Goal: Navigation & Orientation: Find specific page/section

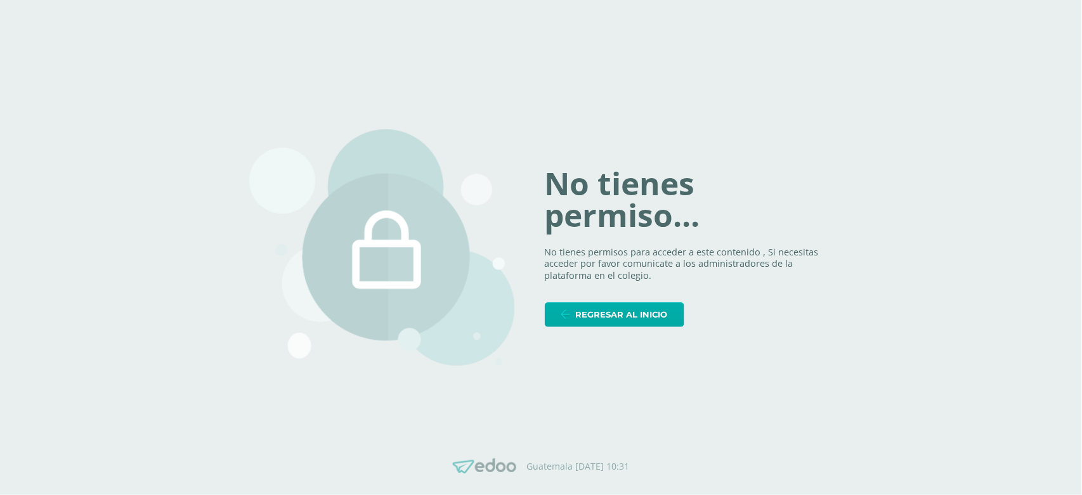
click at [614, 327] on div "No tienes permiso... No tienes permisos para acceder a este contenido , Si nece…" at bounding box center [540, 248] width 583 height 298
click at [614, 318] on span "Regresar al inicio" at bounding box center [622, 314] width 92 height 23
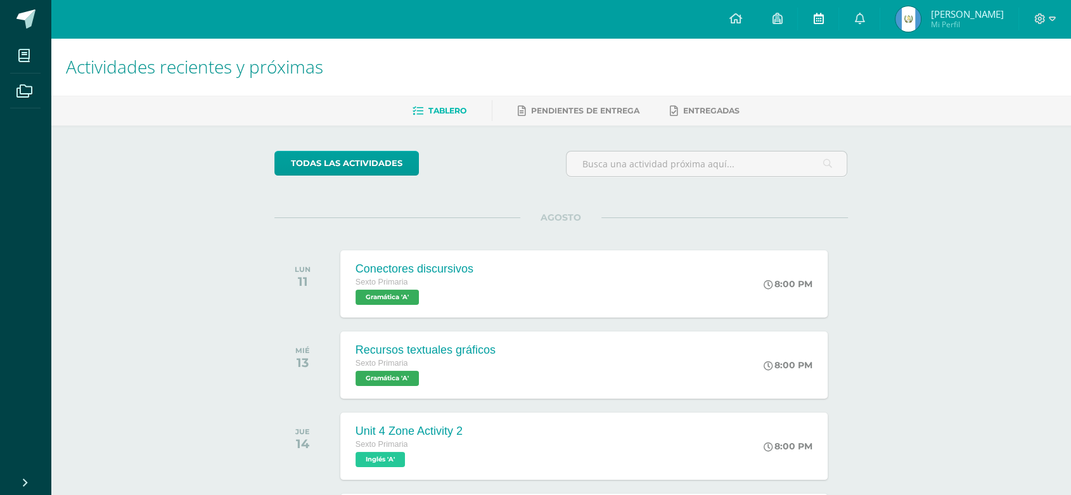
click at [839, 12] on link at bounding box center [818, 19] width 41 height 38
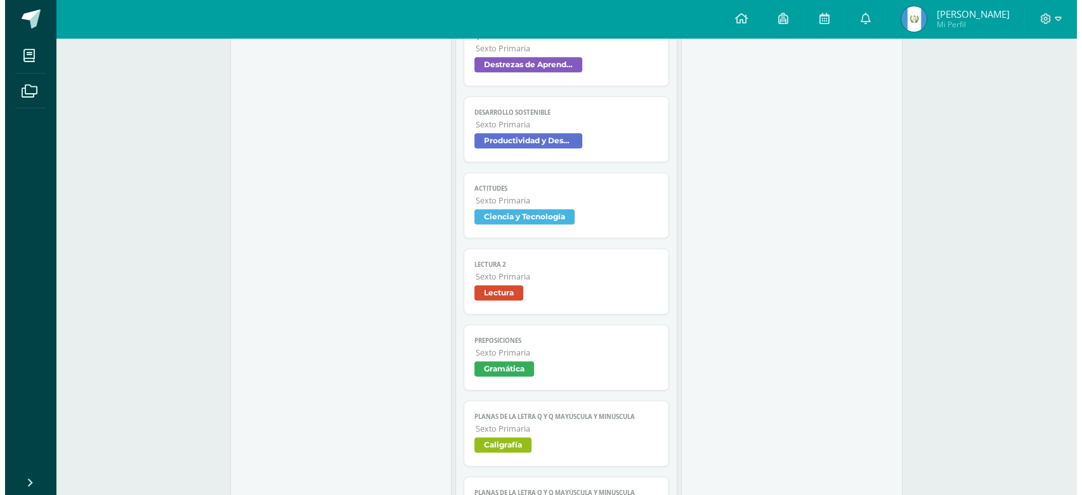
scroll to position [1274, 0]
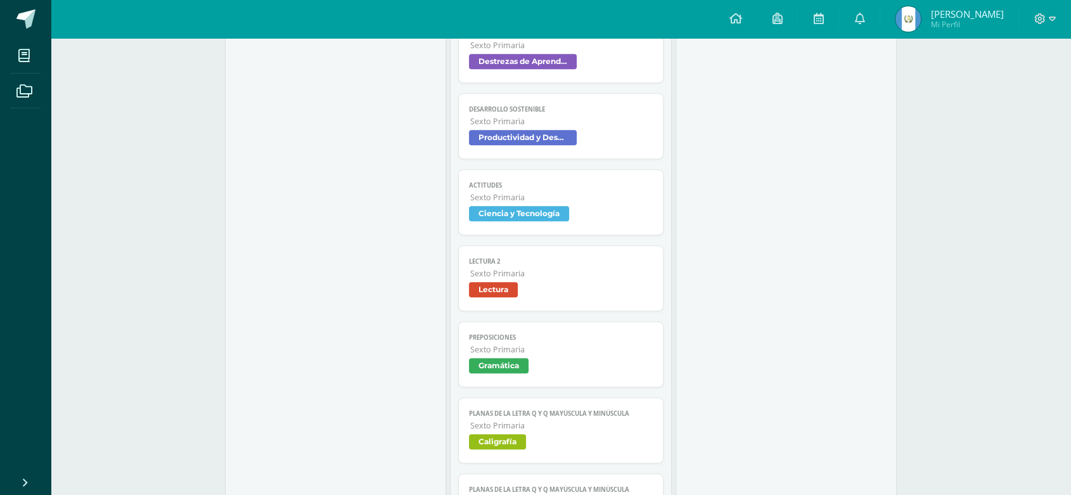
click at [483, 364] on span "Gramática" at bounding box center [499, 365] width 60 height 15
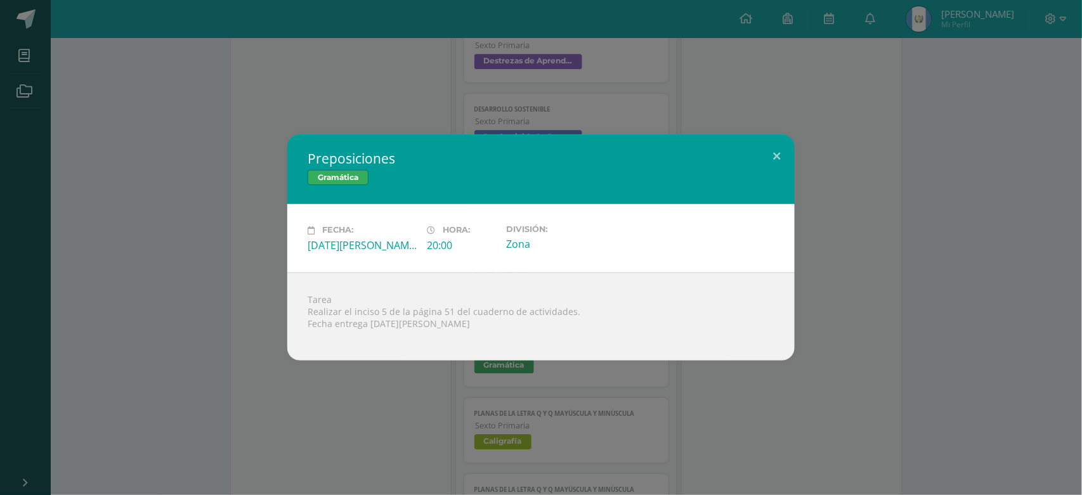
click at [434, 397] on div "Preposiciones Gramática Fecha: Viernes 08 de Agosto Hora: 20:00 División: Zona …" at bounding box center [541, 247] width 1082 height 495
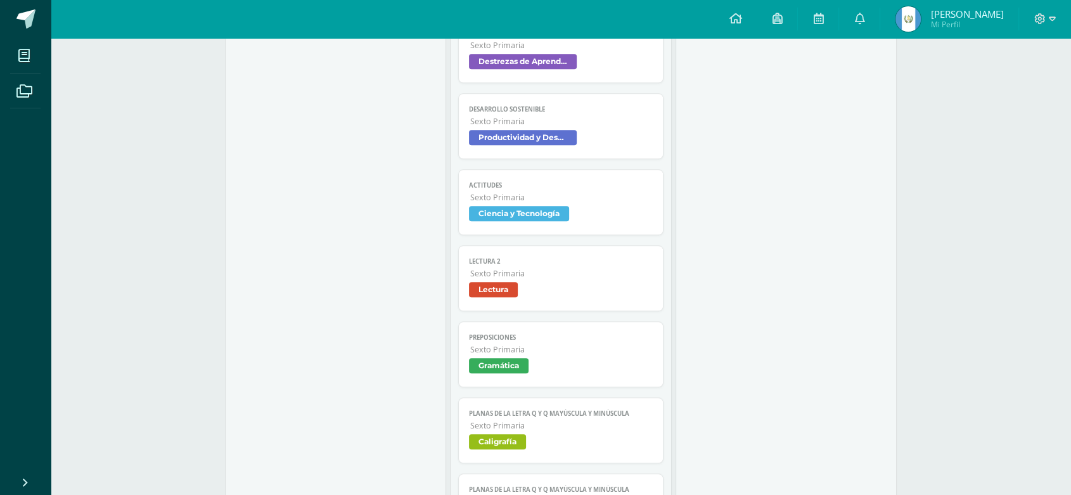
click at [517, 371] on span "Gramática" at bounding box center [499, 365] width 60 height 15
